Goal: Task Accomplishment & Management: Complete application form

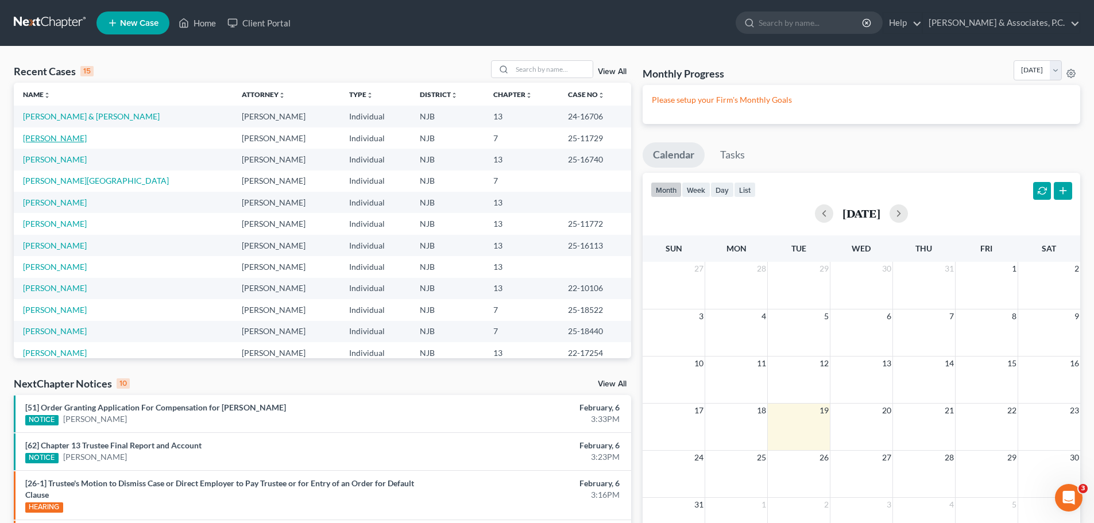
click at [59, 139] on link "[PERSON_NAME]" at bounding box center [55, 138] width 64 height 10
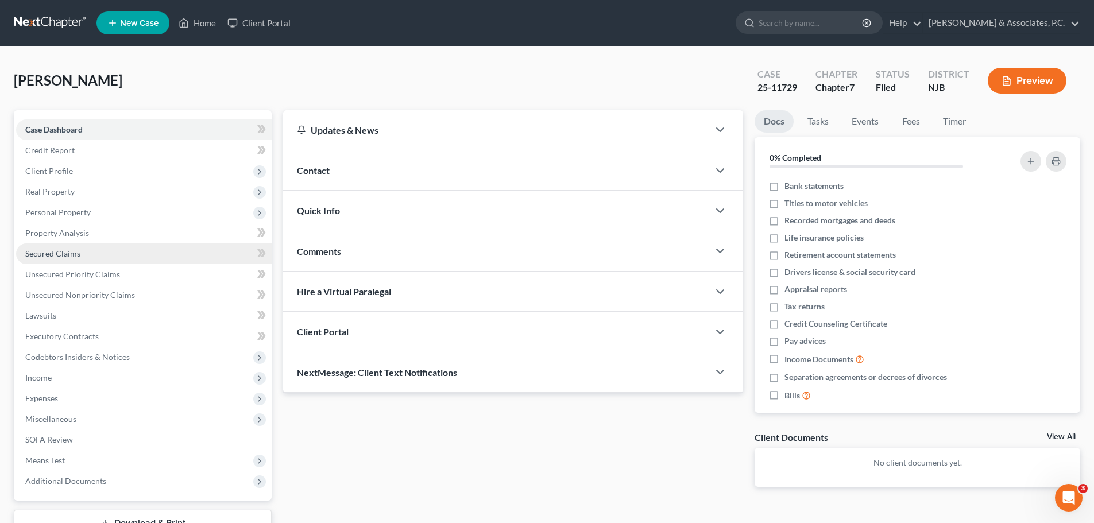
click at [68, 258] on span "Secured Claims" at bounding box center [52, 254] width 55 height 10
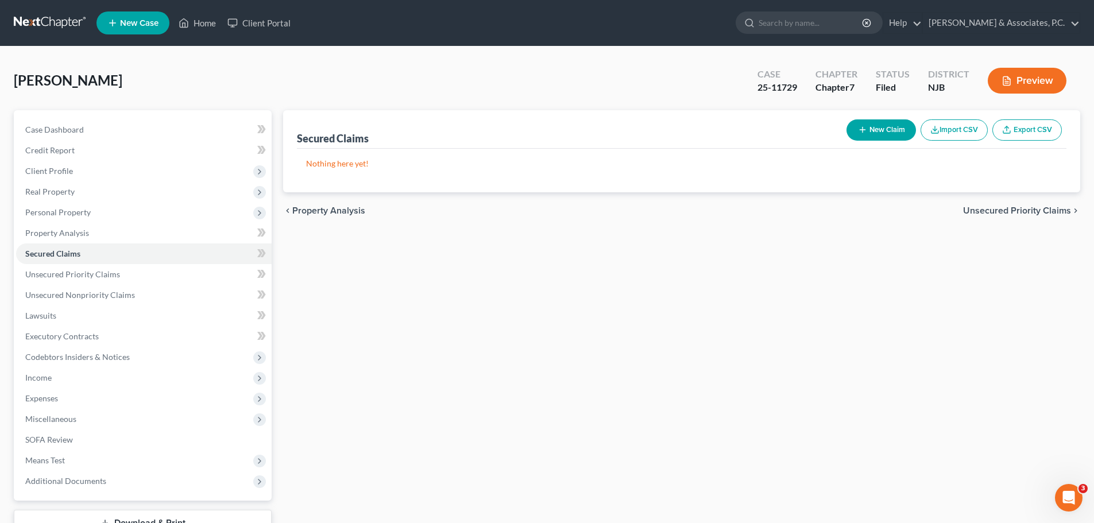
click at [999, 210] on span "Unsecured Priority Claims" at bounding box center [1017, 210] width 108 height 9
click at [1005, 206] on span "Unsecured Nonpriority Claims" at bounding box center [1009, 210] width 125 height 9
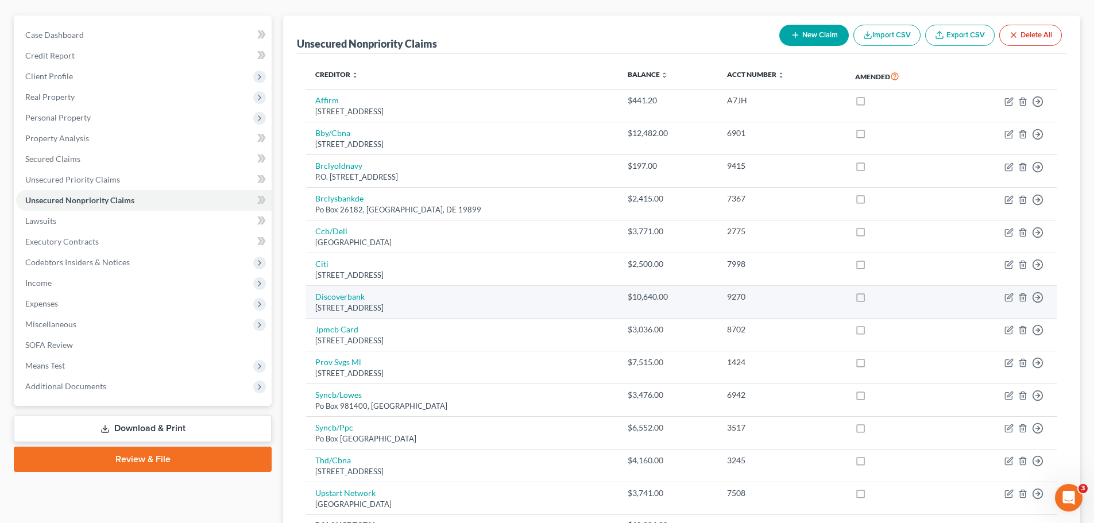
scroll to position [211, 0]
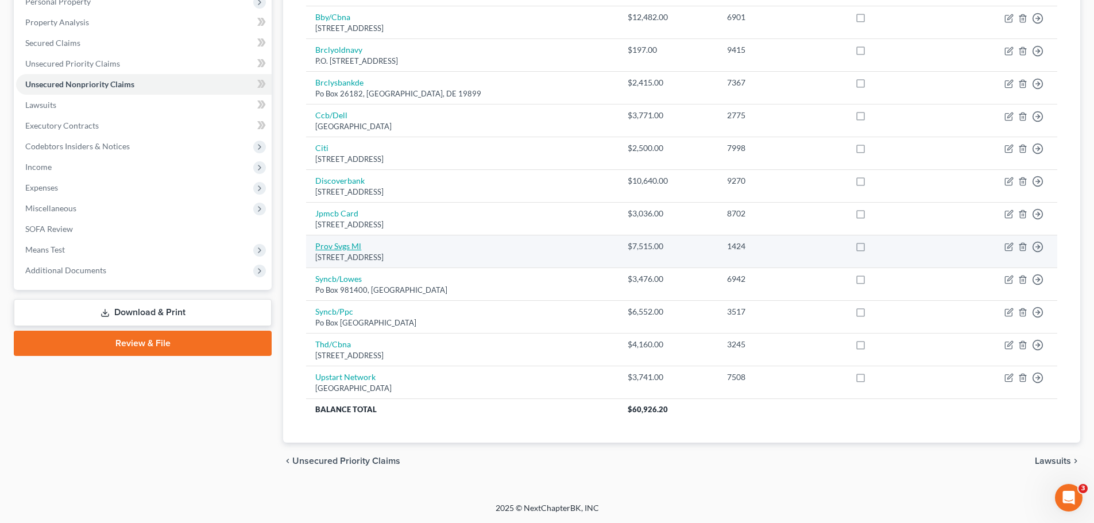
click at [350, 248] on link "Prov Svgs Ml" at bounding box center [338, 246] width 46 height 10
select select "33"
select select "14"
select select "0"
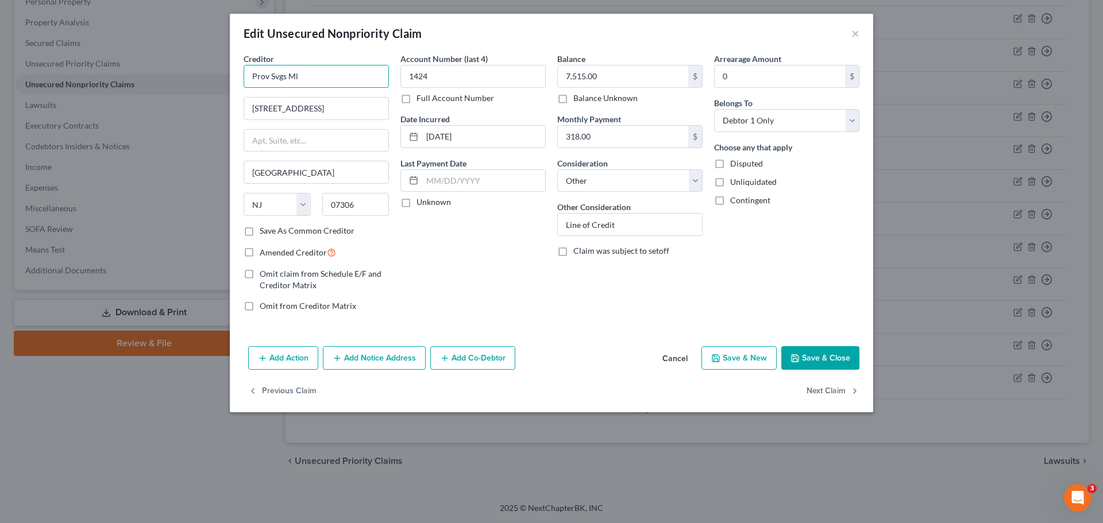
drag, startPoint x: 310, startPoint y: 75, endPoint x: 263, endPoint y: 85, distance: 47.5
click at [237, 85] on div "Creditor * Prov Svgs Ml [STREET_ADDRESS][GEOGRAPHIC_DATA] [US_STATE][GEOGRAPHIC…" at bounding box center [551, 197] width 643 height 289
drag, startPoint x: 338, startPoint y: 107, endPoint x: 264, endPoint y: 112, distance: 74.8
click at [237, 113] on div "Creditor * Prov Svgs Ml [STREET_ADDRESS][GEOGRAPHIC_DATA] [US_STATE][GEOGRAPHIC…" at bounding box center [551, 197] width 643 height 289
drag, startPoint x: 685, startPoint y: 357, endPoint x: 713, endPoint y: 372, distance: 31.6
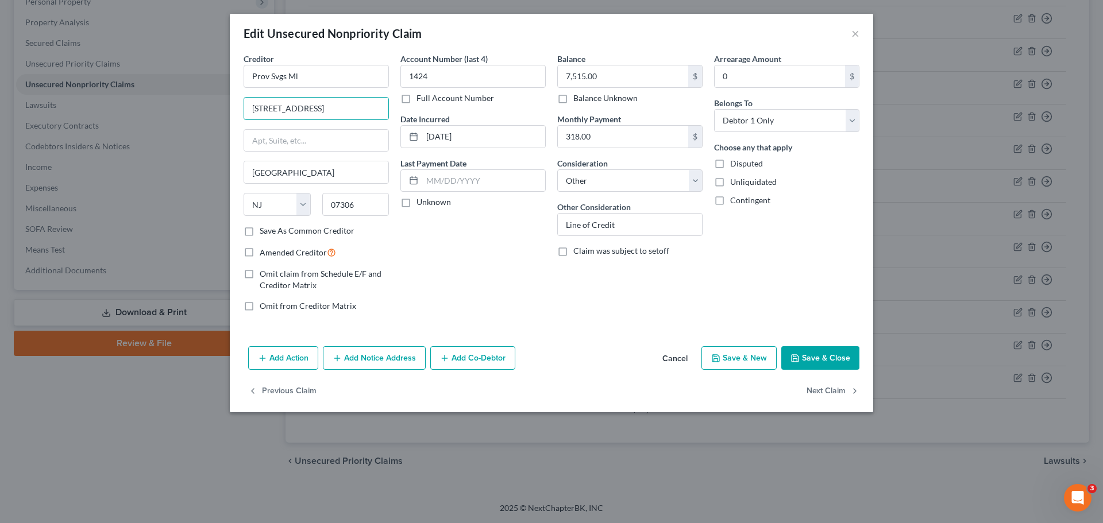
click at [683, 357] on button "Cancel" at bounding box center [675, 359] width 44 height 23
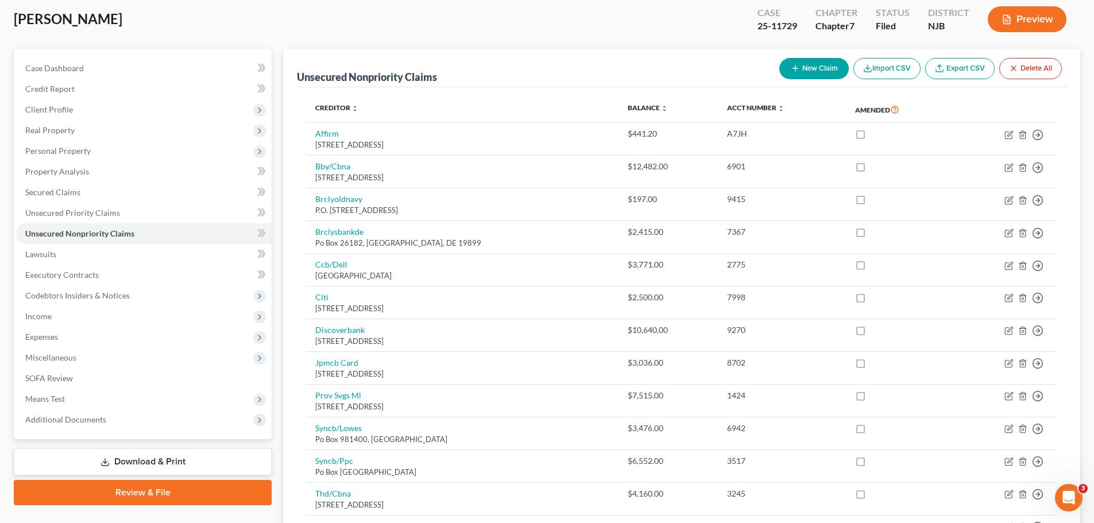
scroll to position [0, 0]
